Goal: Task Accomplishment & Management: Manage account settings

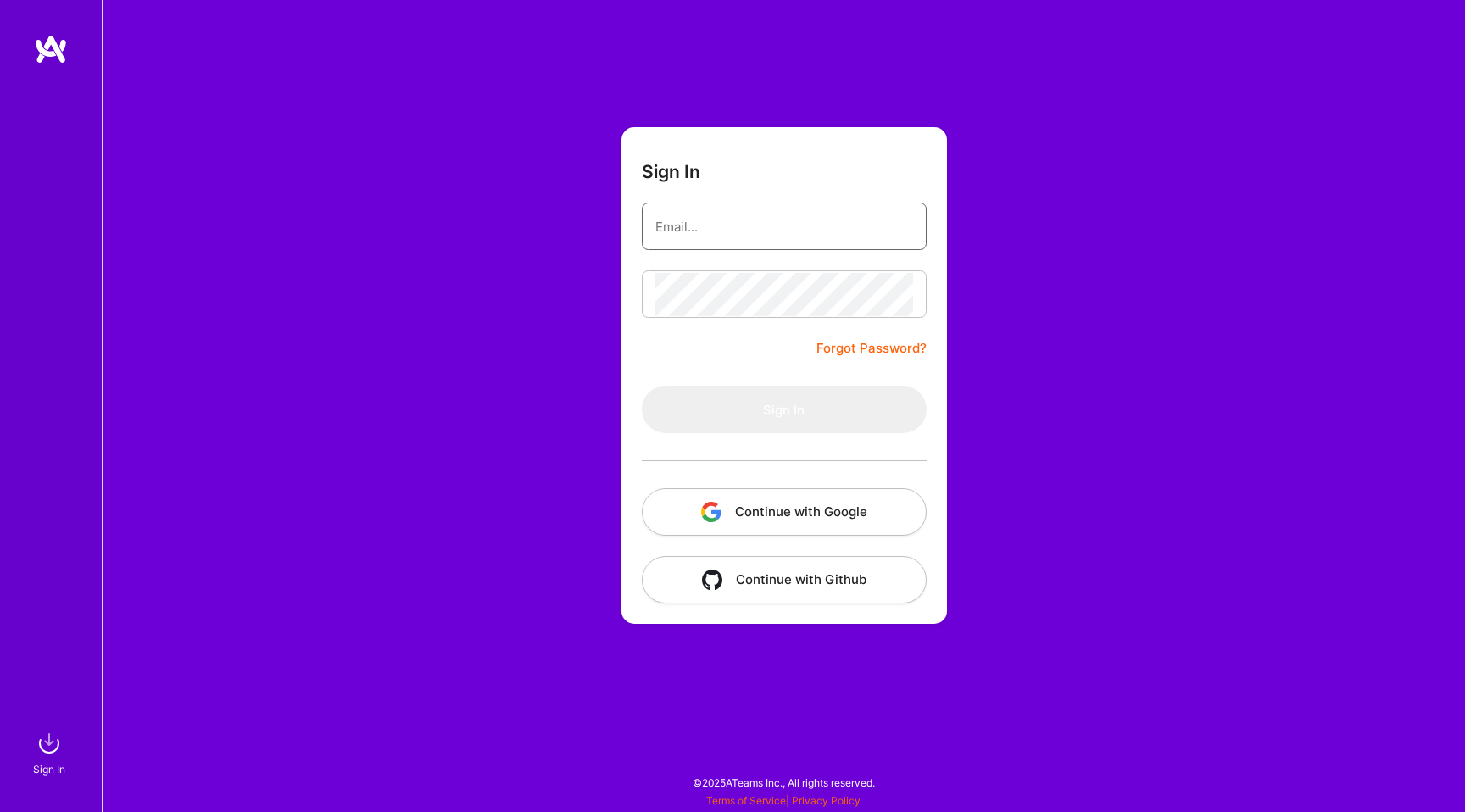
click at [801, 236] on input "email" at bounding box center [784, 226] width 258 height 43
type input "[EMAIL_ADDRESS][DOMAIN_NAME]"
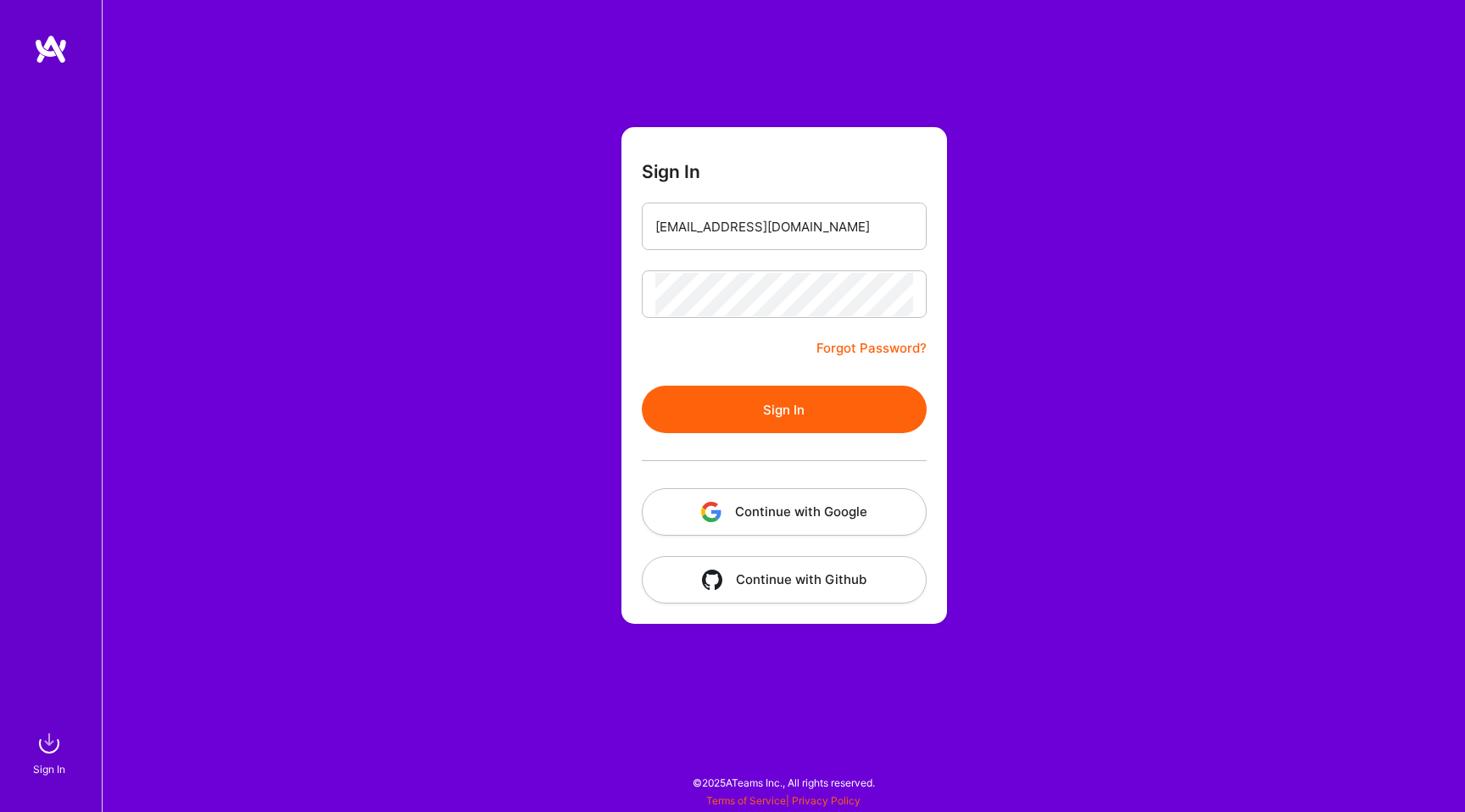
click at [785, 378] on form "Sign In [EMAIL_ADDRESS][DOMAIN_NAME] Forgot Password? Sign In Continue with Goo…" at bounding box center [784, 375] width 325 height 497
click at [778, 406] on button "Sign In" at bounding box center [784, 409] width 285 height 48
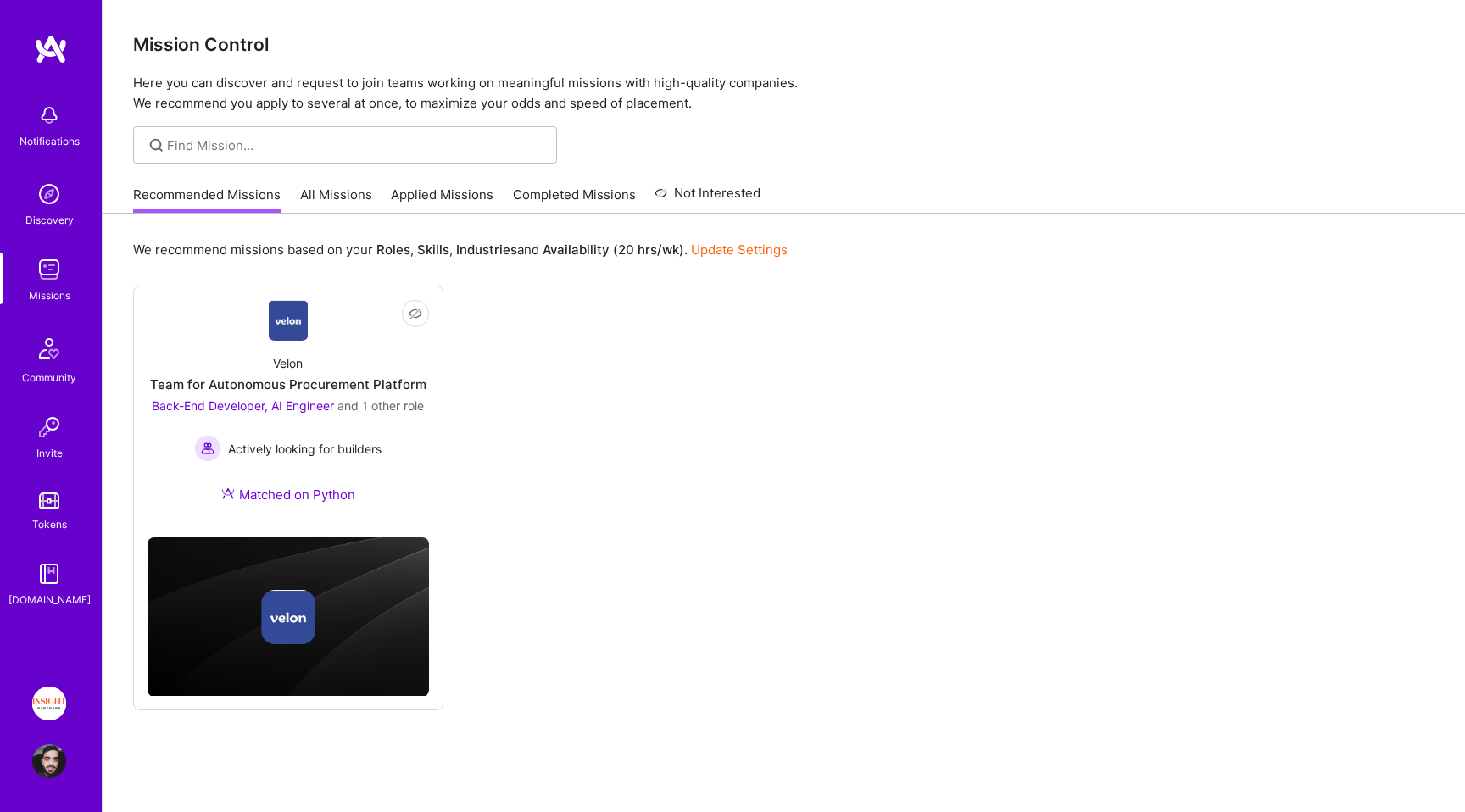
click at [385, 186] on div "Recommended Missions All Missions Applied Missions Completed Missions Not Inter…" at bounding box center [446, 194] width 628 height 36
click at [403, 193] on link "Applied Missions" at bounding box center [441, 199] width 102 height 28
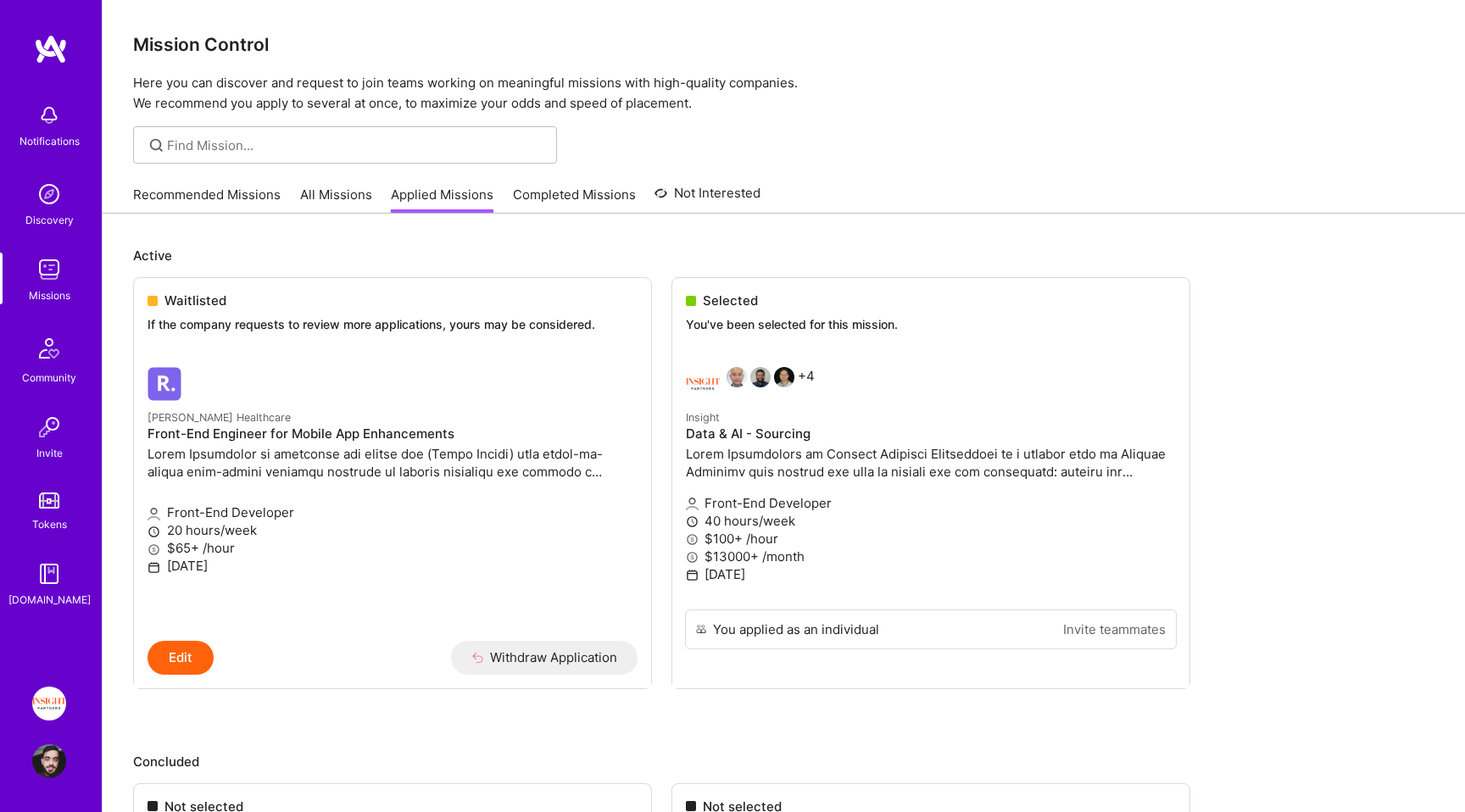
click at [329, 197] on link "All Missions" at bounding box center [336, 199] width 72 height 28
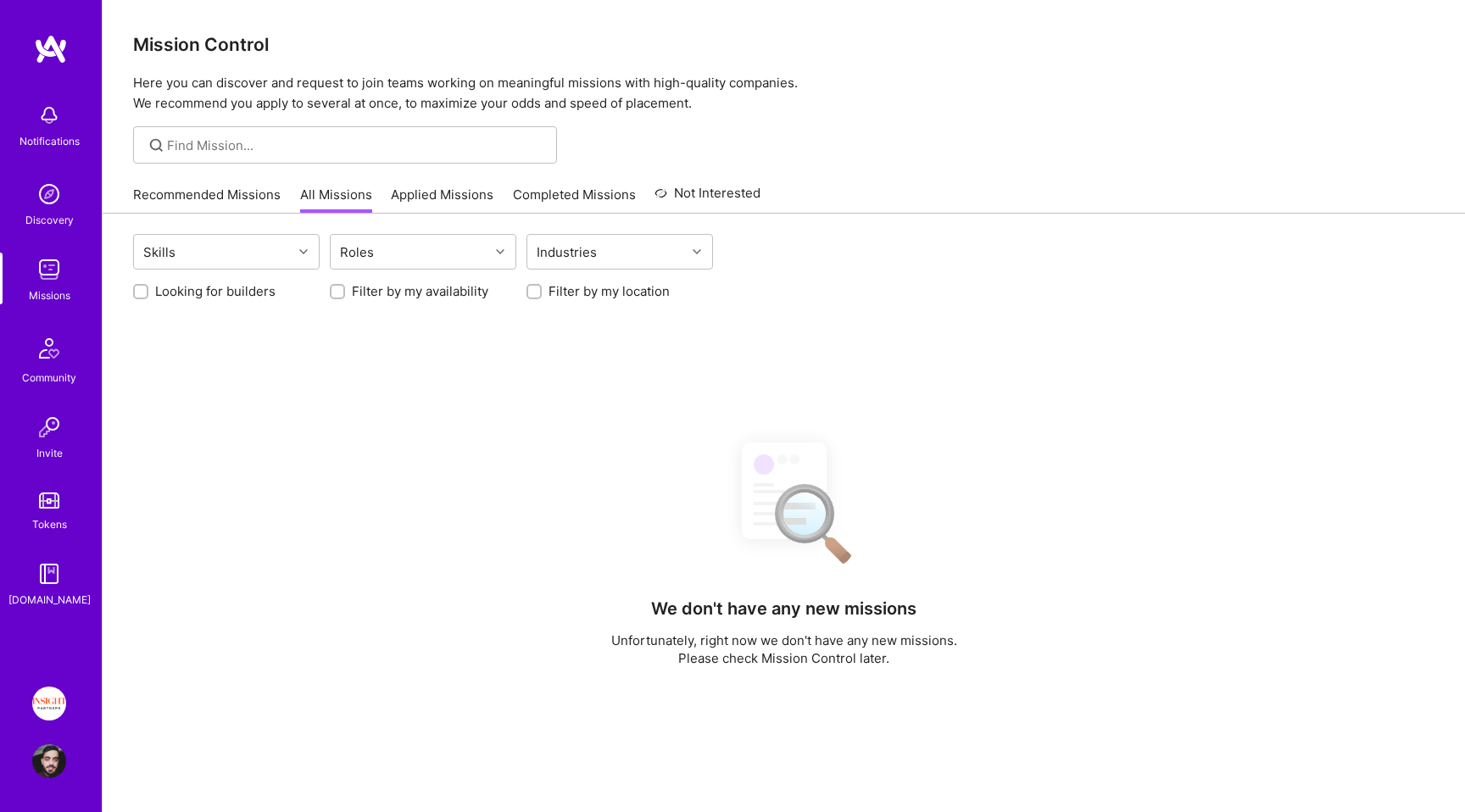
click at [586, 288] on label "Filter by my location" at bounding box center [609, 291] width 121 height 18
click at [542, 288] on input "Filter by my location" at bounding box center [536, 293] width 12 height 12
checkbox input "true"
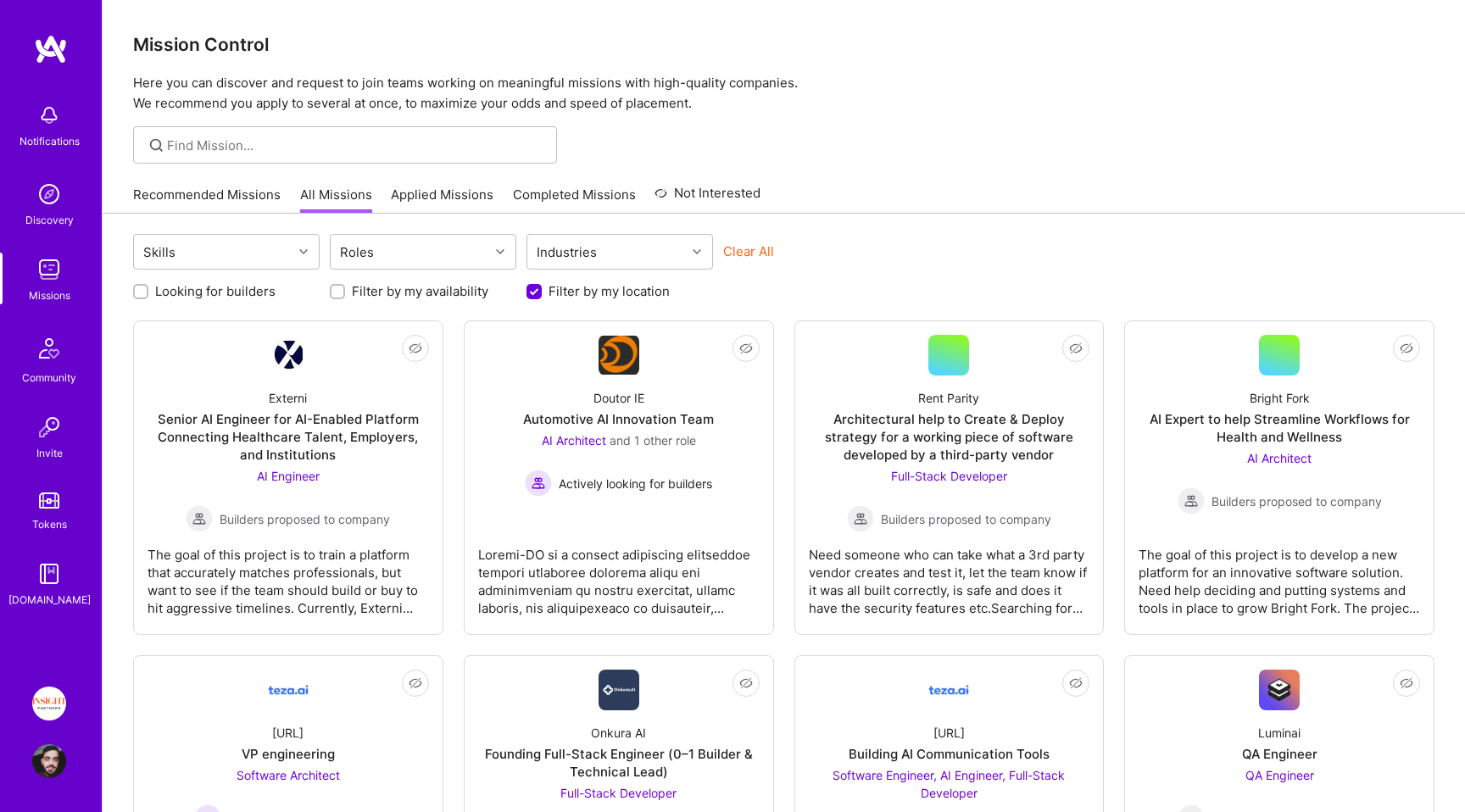
click at [252, 295] on label "Looking for builders" at bounding box center [215, 291] width 120 height 18
click at [148, 295] on input "Looking for builders" at bounding box center [142, 293] width 12 height 12
checkbox input "true"
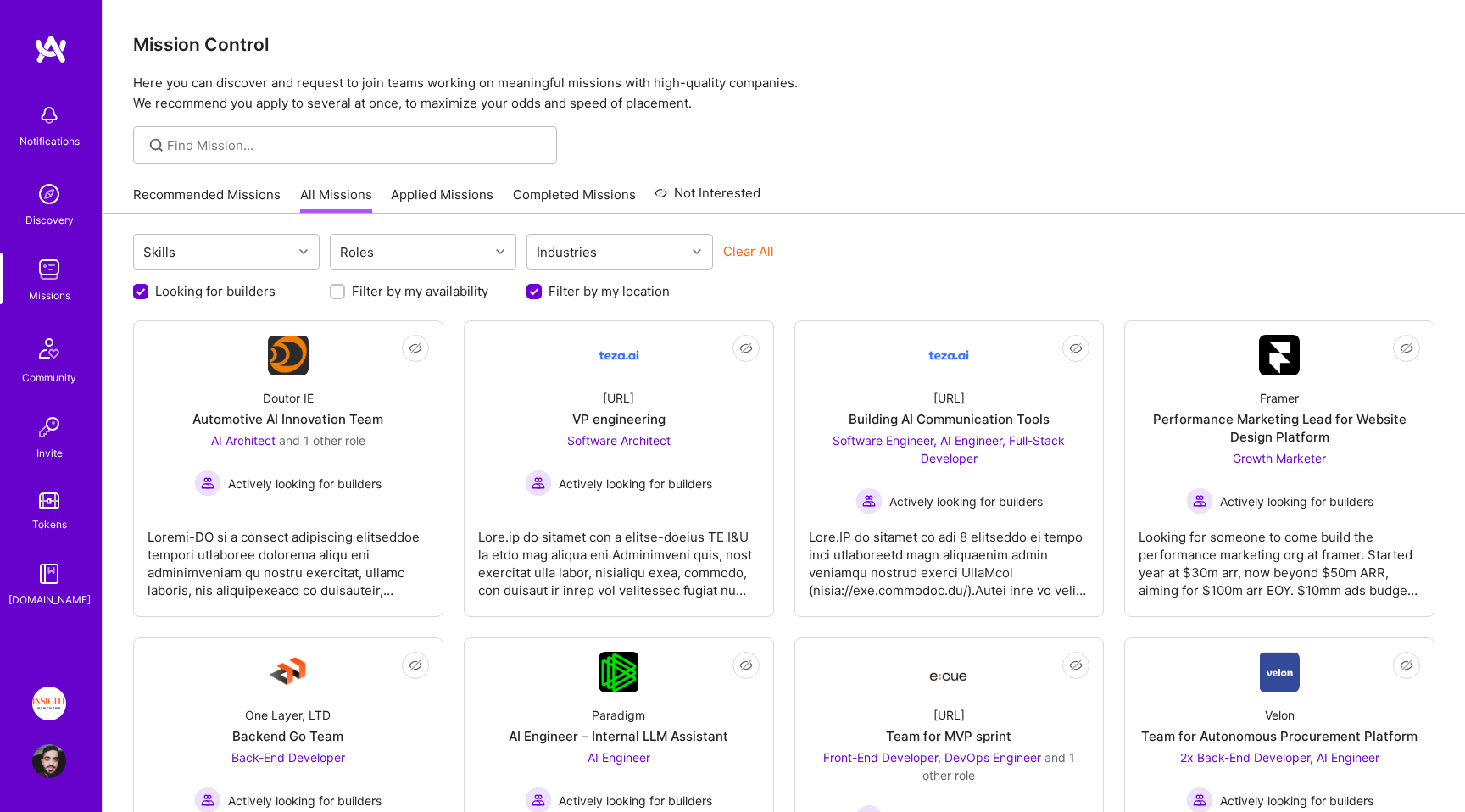
click at [403, 284] on label "Filter by my availability" at bounding box center [420, 291] width 137 height 18
click at [345, 287] on input "Filter by my availability" at bounding box center [339, 293] width 12 height 12
checkbox input "true"
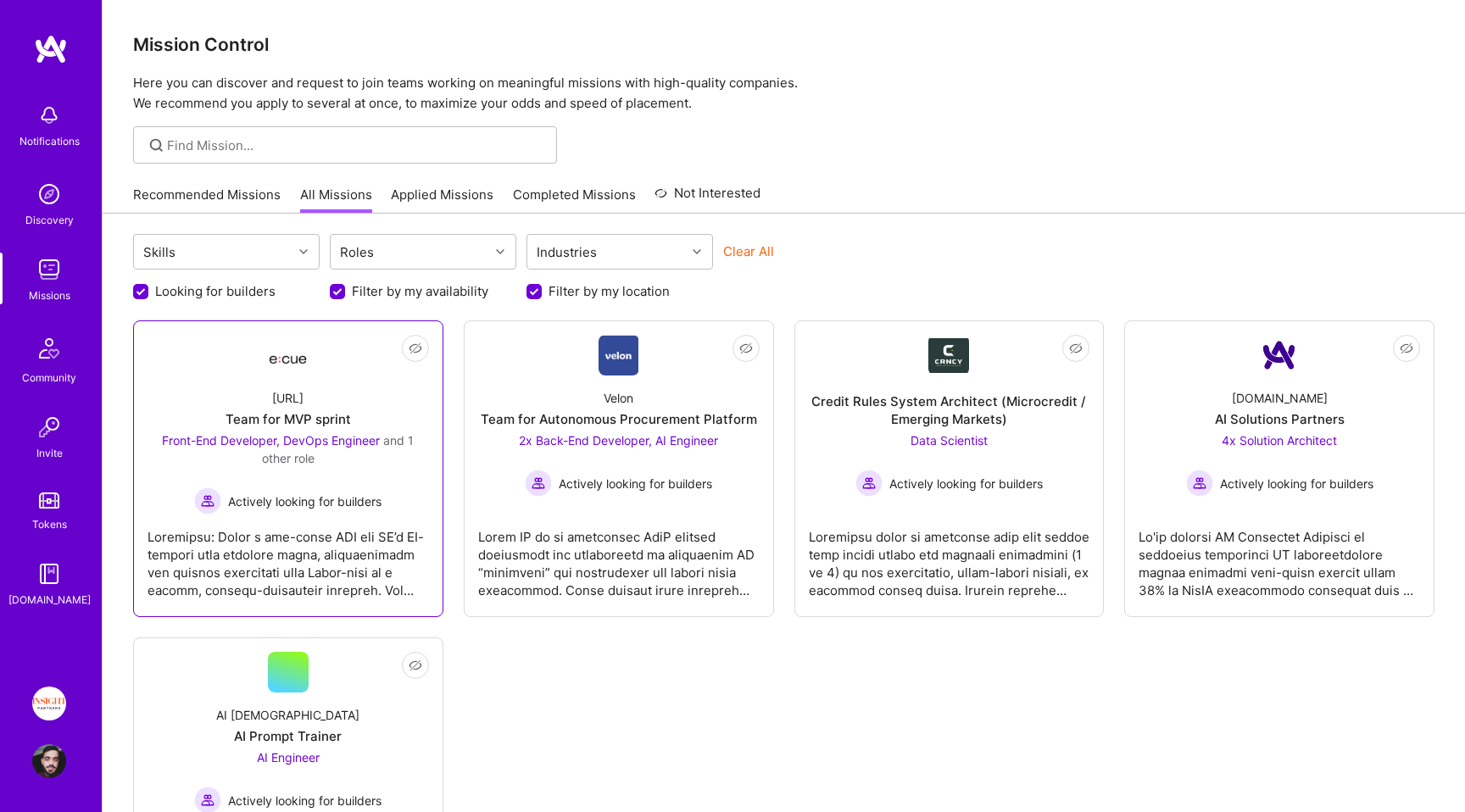
click at [353, 490] on div "Actively looking for builders" at bounding box center [288, 501] width 281 height 27
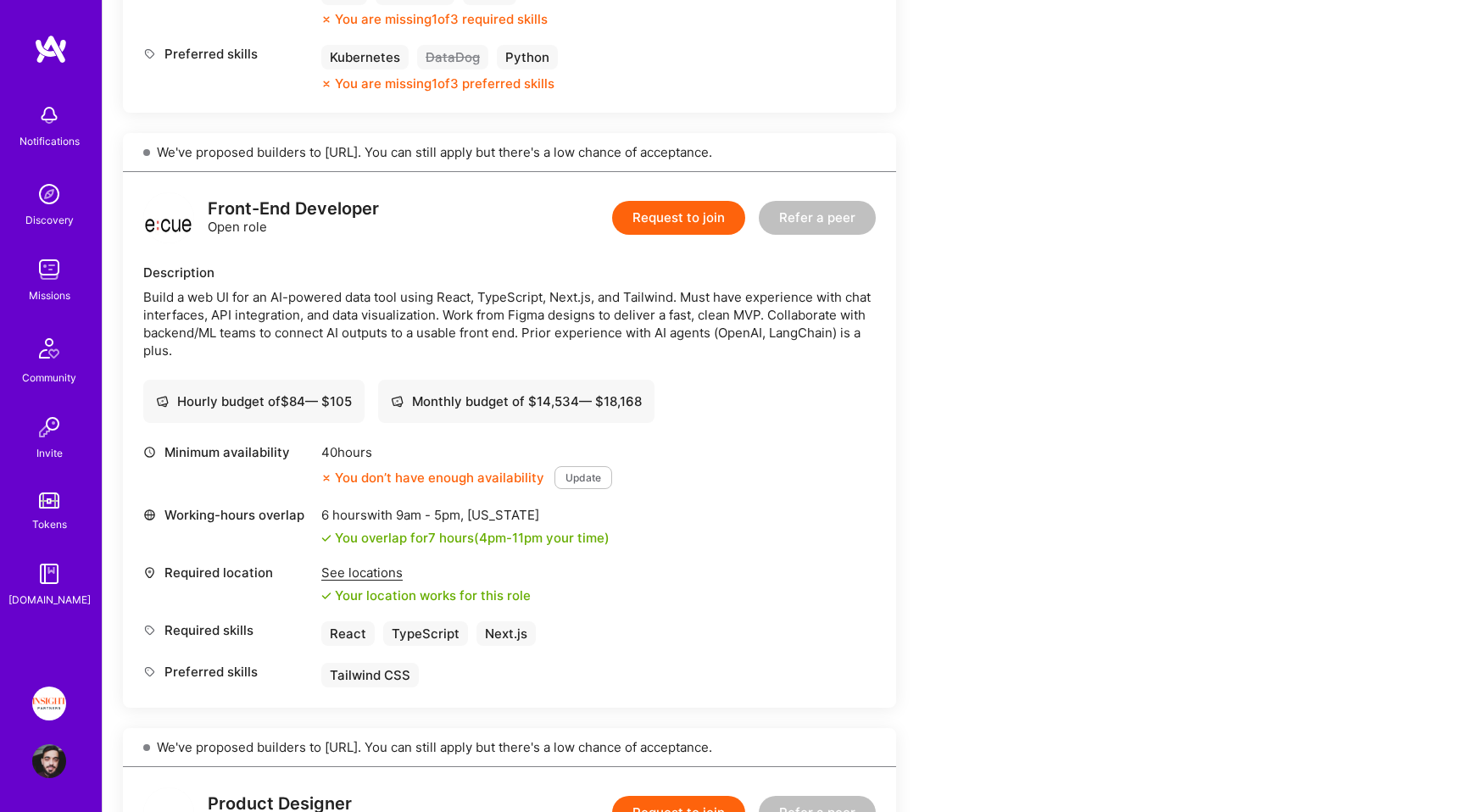
scroll to position [867, 0]
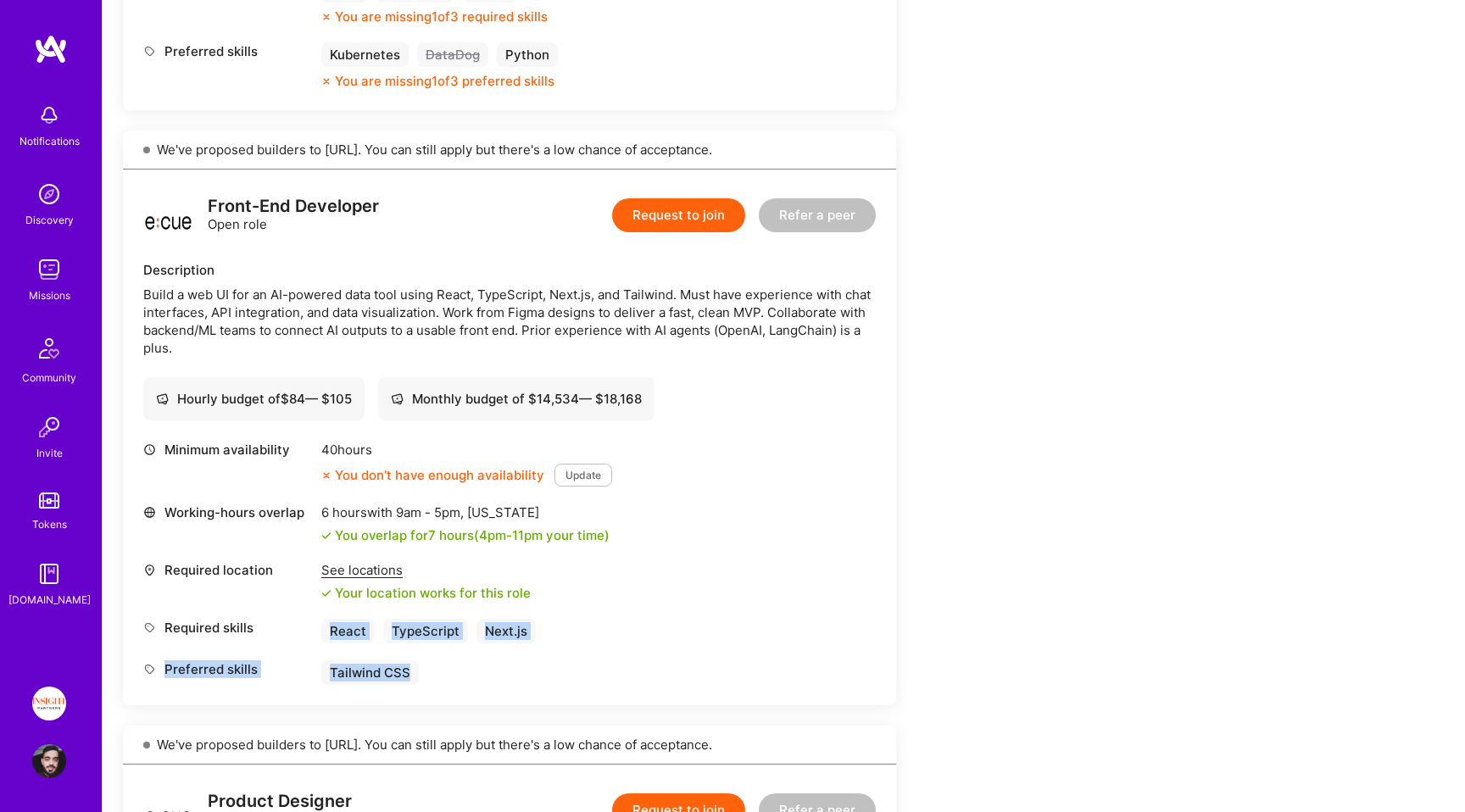
drag, startPoint x: 318, startPoint y: 629, endPoint x: 601, endPoint y: 665, distance: 285.3
click at [601, 665] on div "Minimum availability 40 hours You don’t have enough availability Update Working…" at bounding box center [509, 563] width 732 height 244
click at [601, 665] on div "Preferred skills Tailwind CSS" at bounding box center [509, 671] width 732 height 24
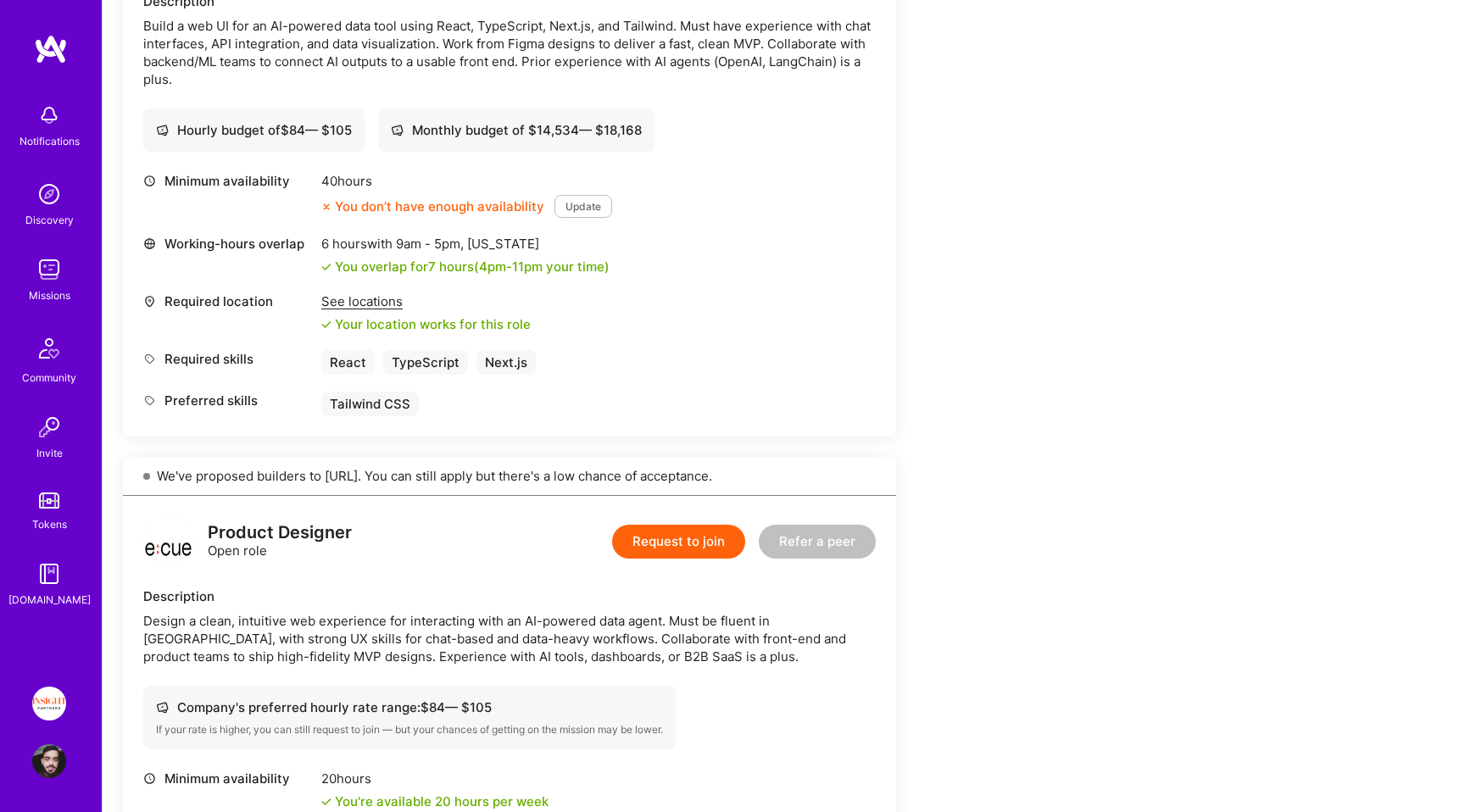
scroll to position [1031, 0]
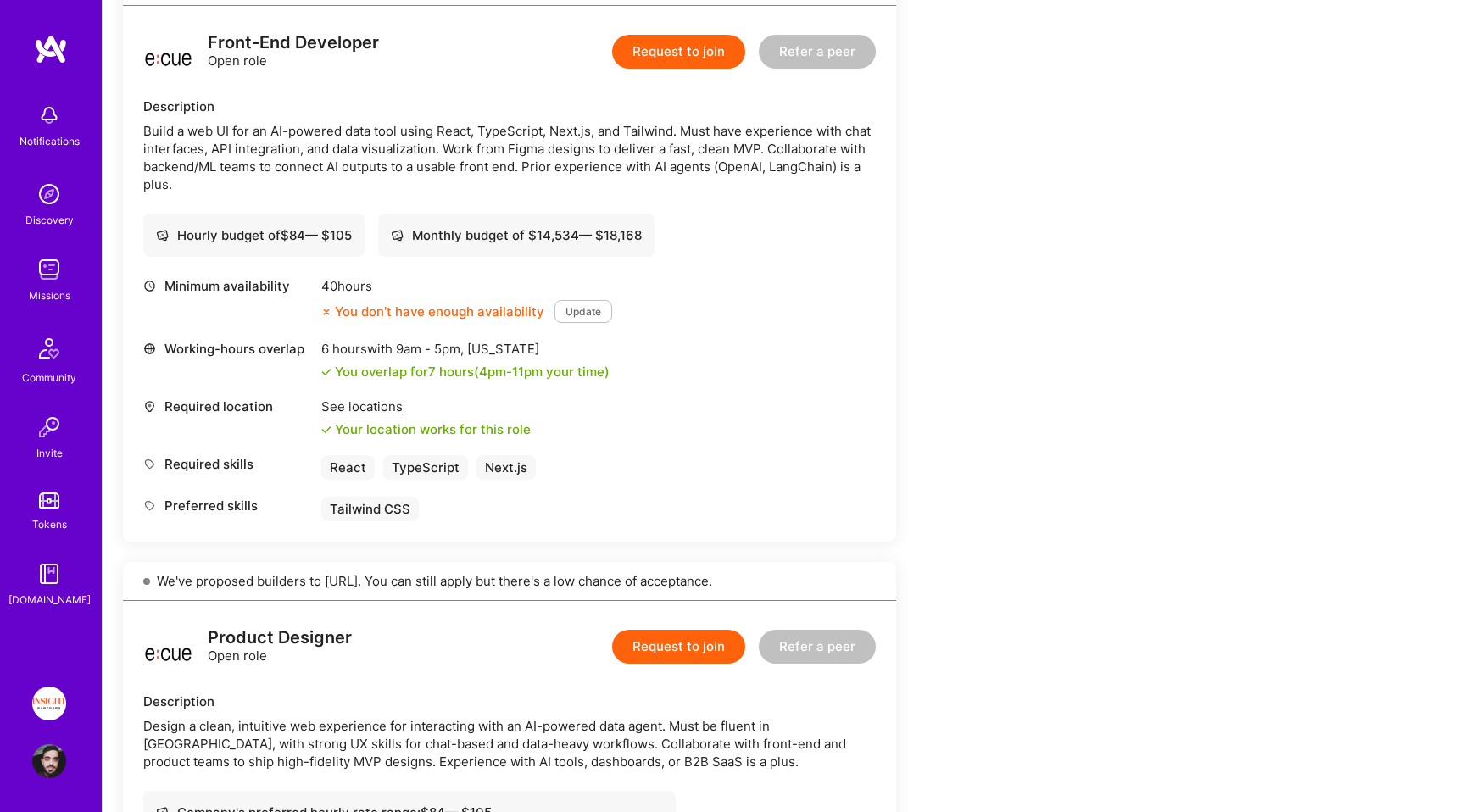
click at [44, 223] on div "Discovery" at bounding box center [49, 220] width 48 height 18
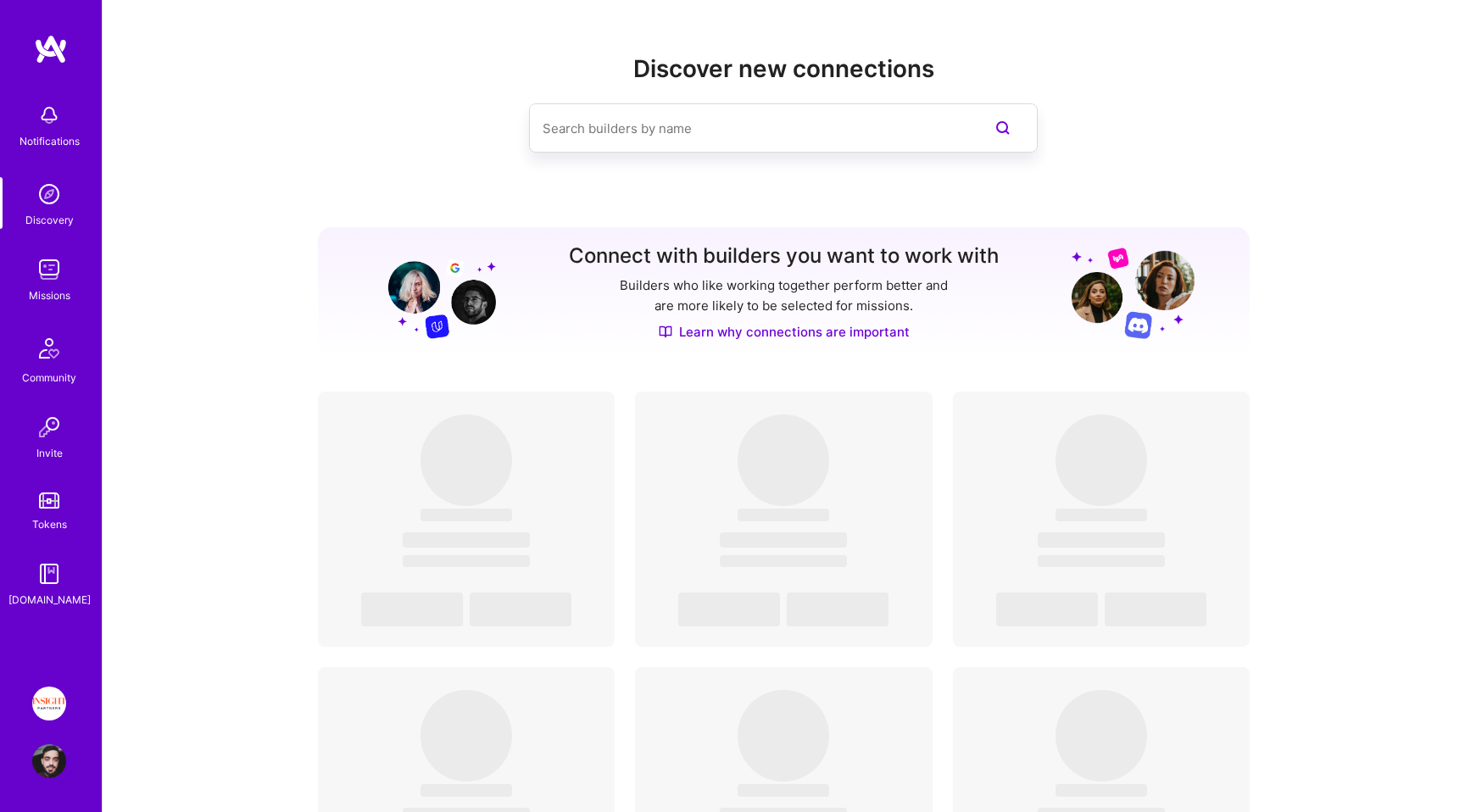
click at [31, 279] on link "Missions" at bounding box center [50, 278] width 105 height 52
